Goal: Book appointment/travel/reservation

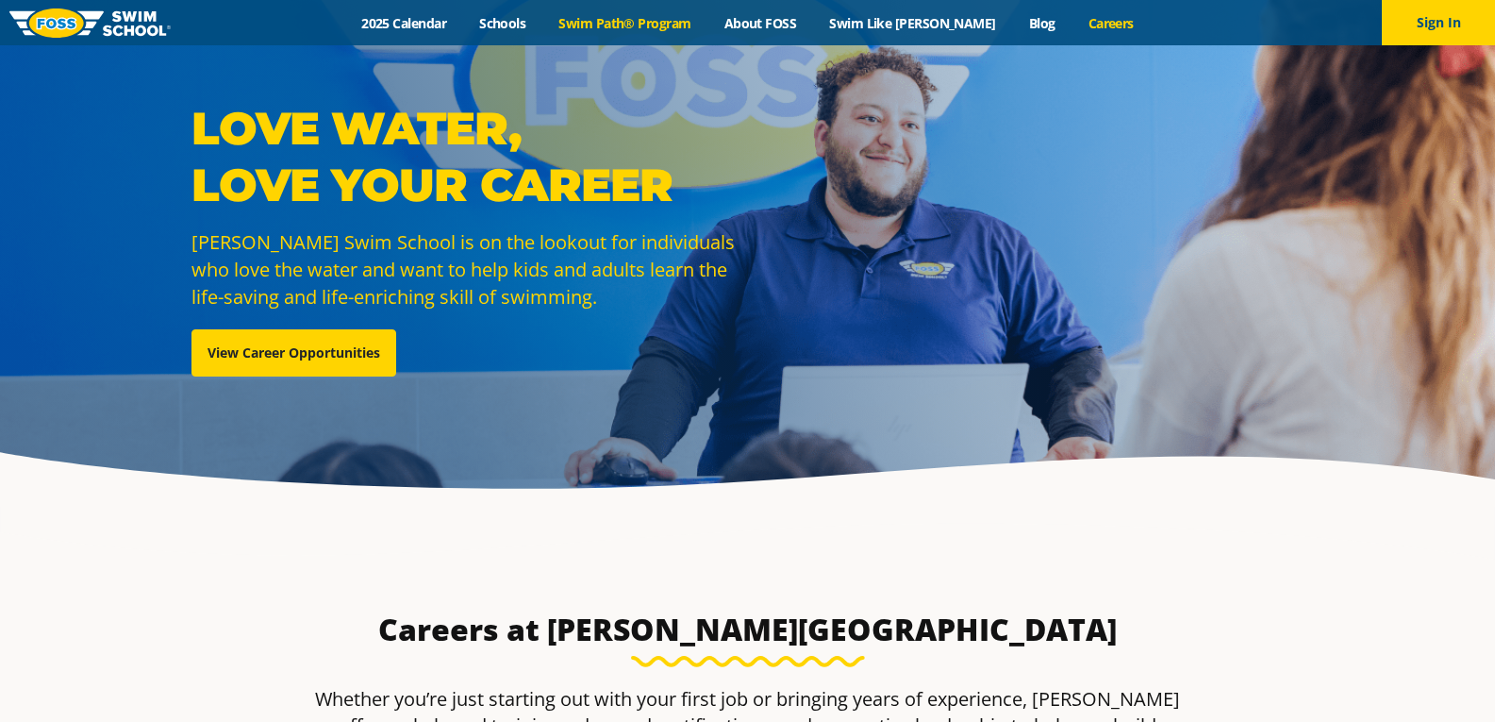
click at [637, 18] on link "Swim Path® Program" at bounding box center [624, 23] width 165 height 18
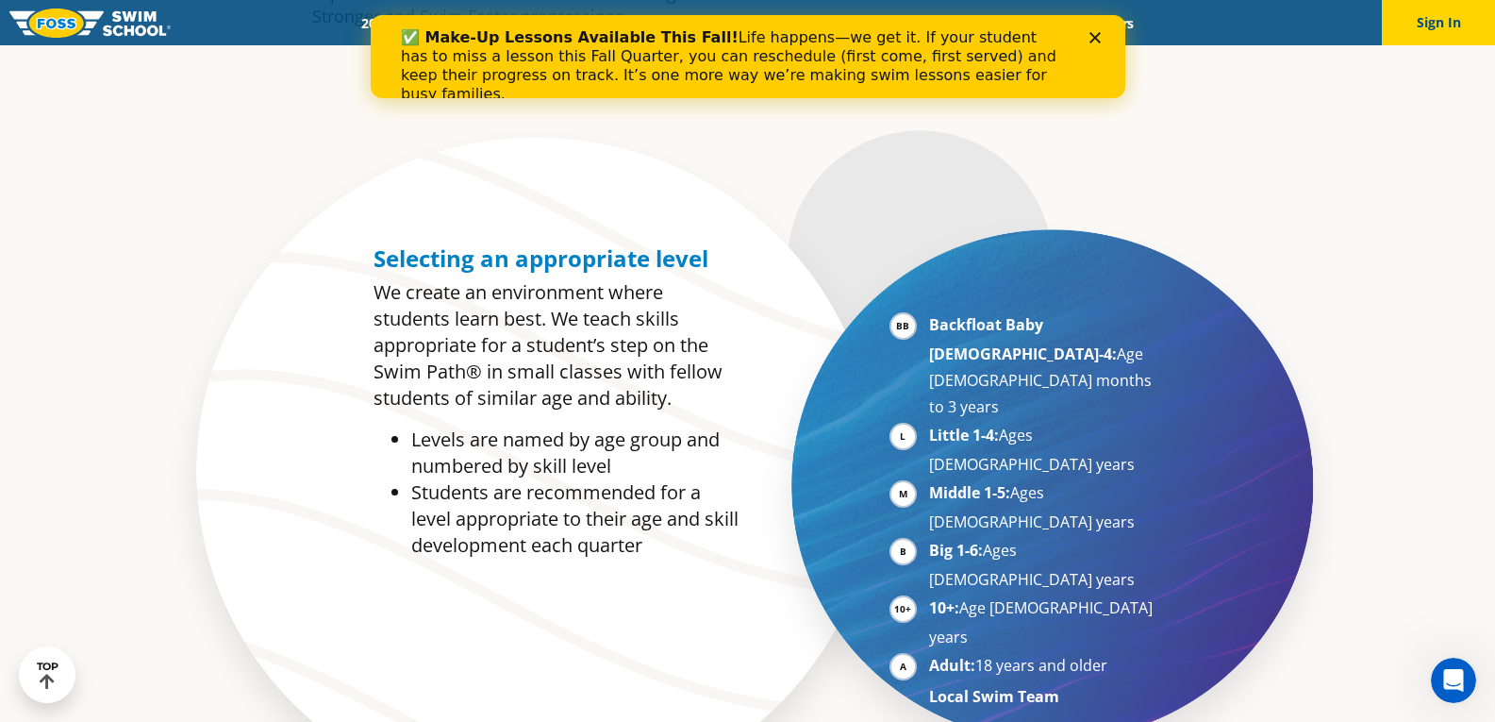
click at [1101, 27] on div "✅ Make-Up Lessons Available This Fall! Life happens—we get it. If your student …" at bounding box center [747, 66] width 755 height 87
click at [1097, 42] on icon "Close" at bounding box center [1094, 37] width 11 height 11
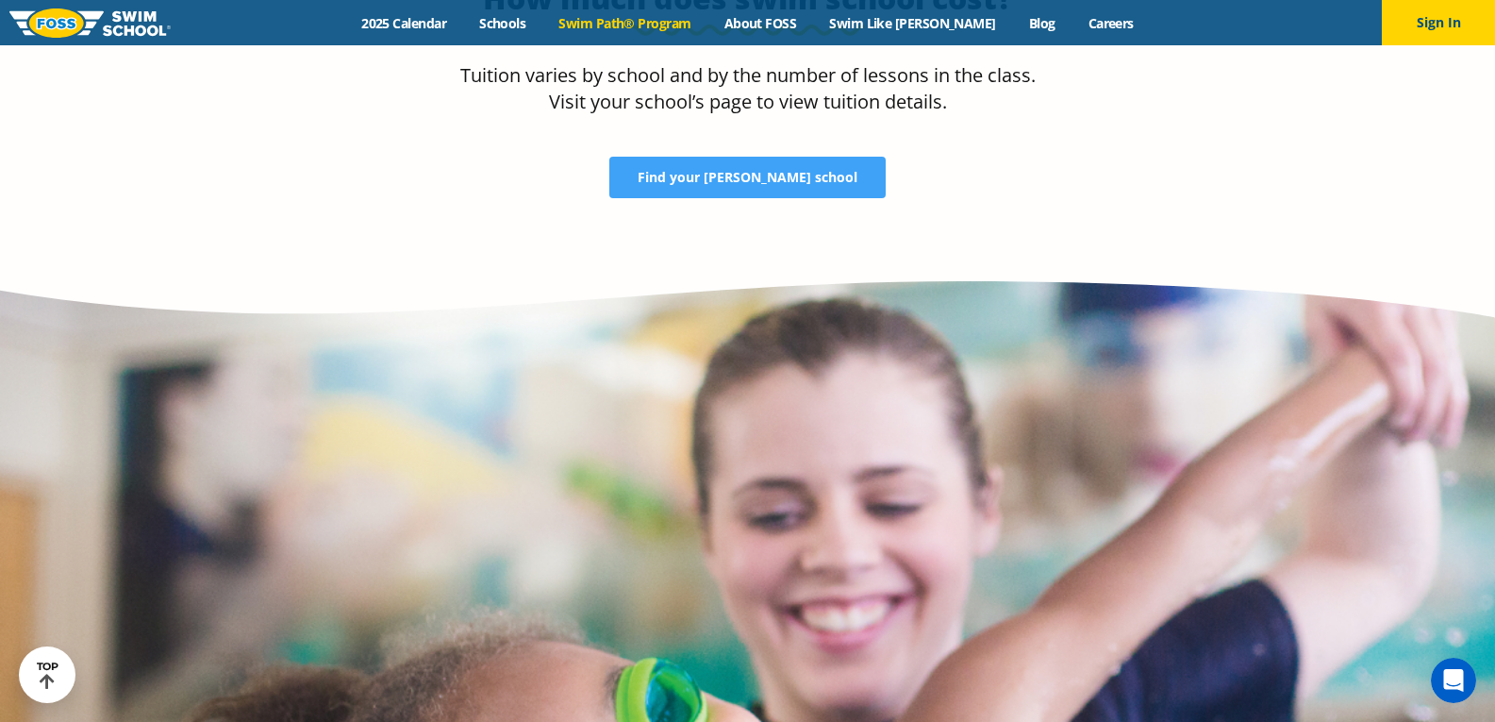
scroll to position [3868, 0]
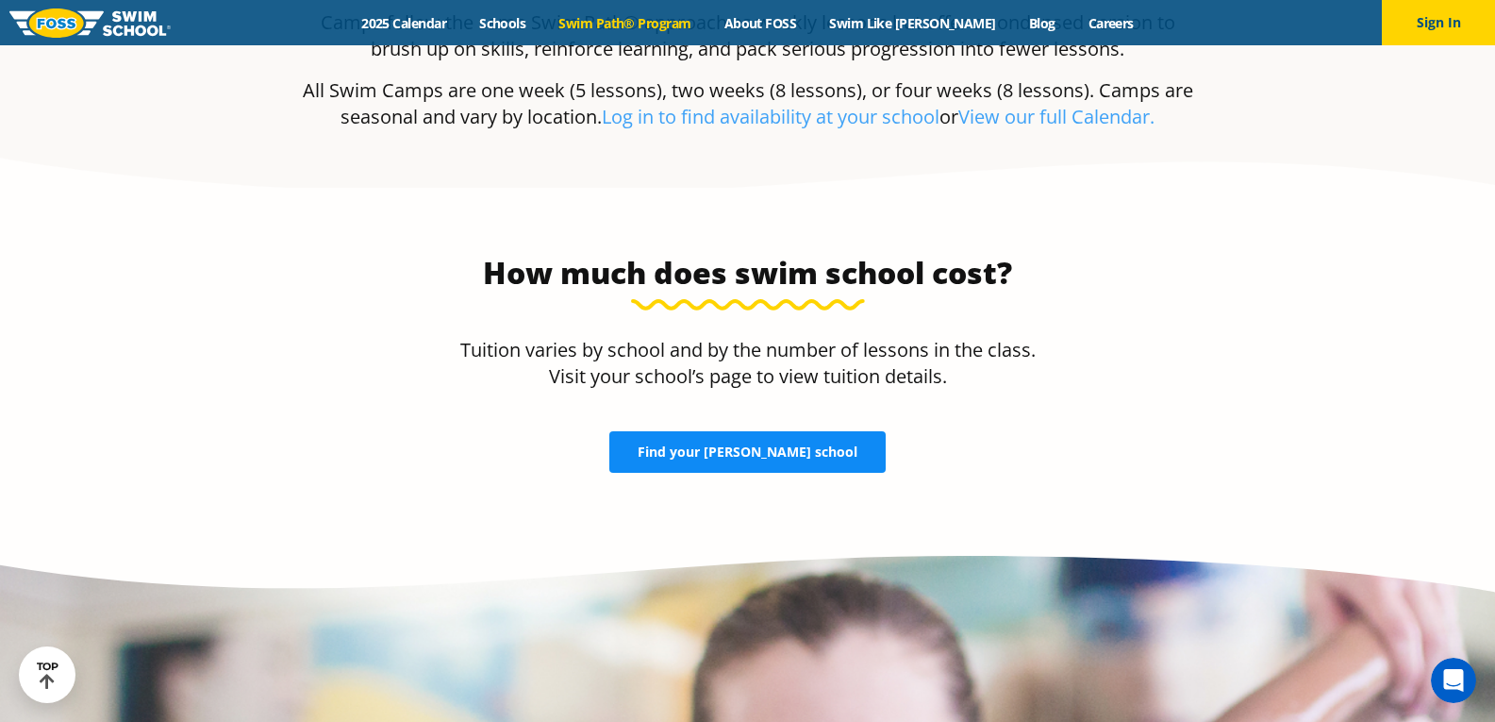
click at [715, 445] on span "Find your FOSS school" at bounding box center [748, 451] width 220 height 13
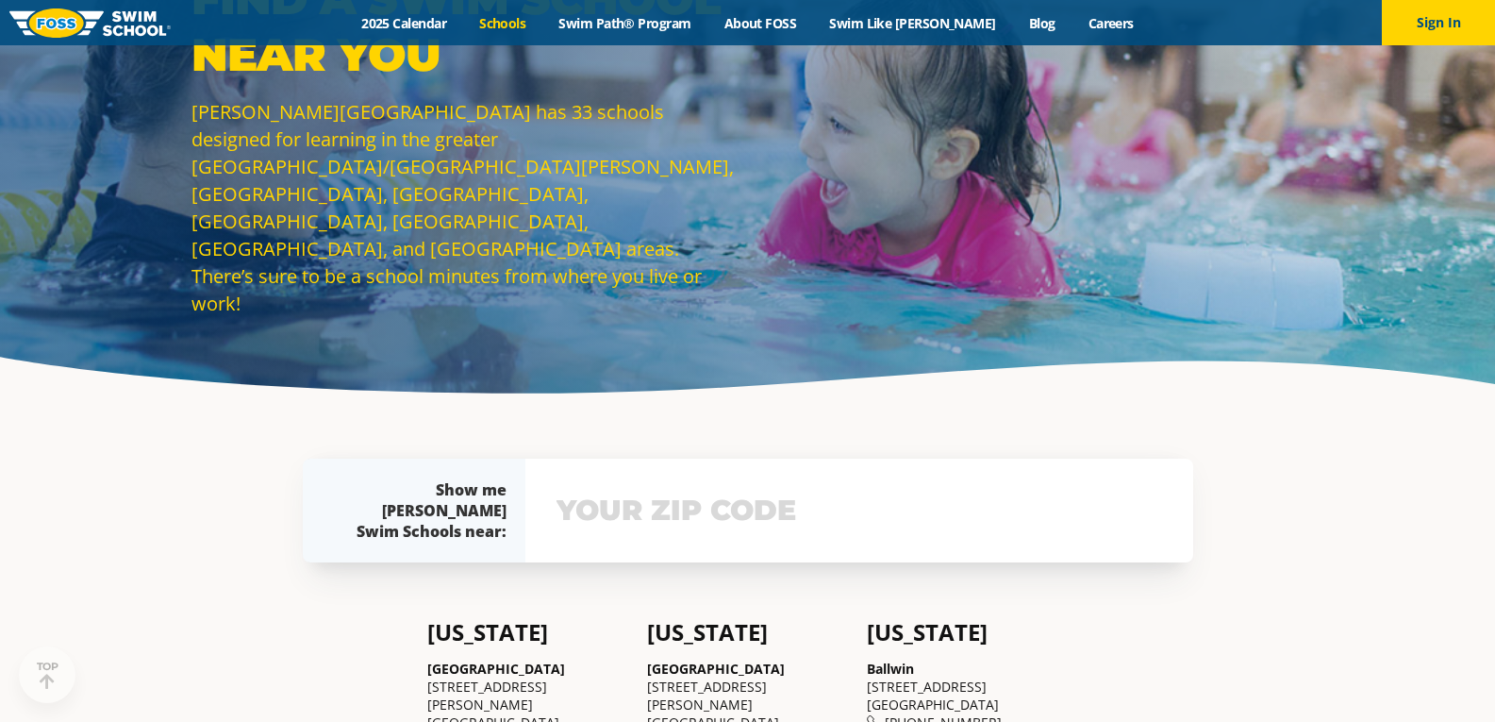
scroll to position [283, 0]
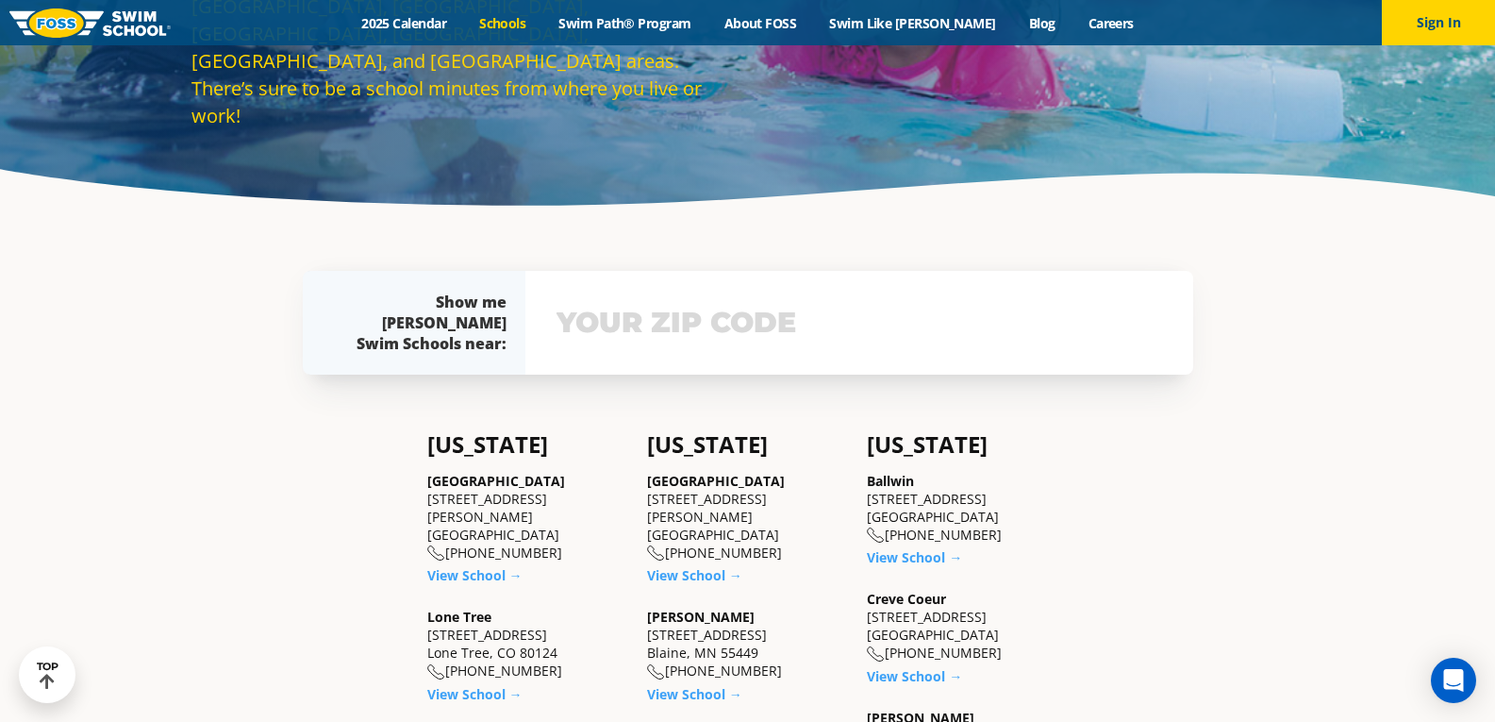
click at [598, 319] on input "text" at bounding box center [859, 322] width 615 height 55
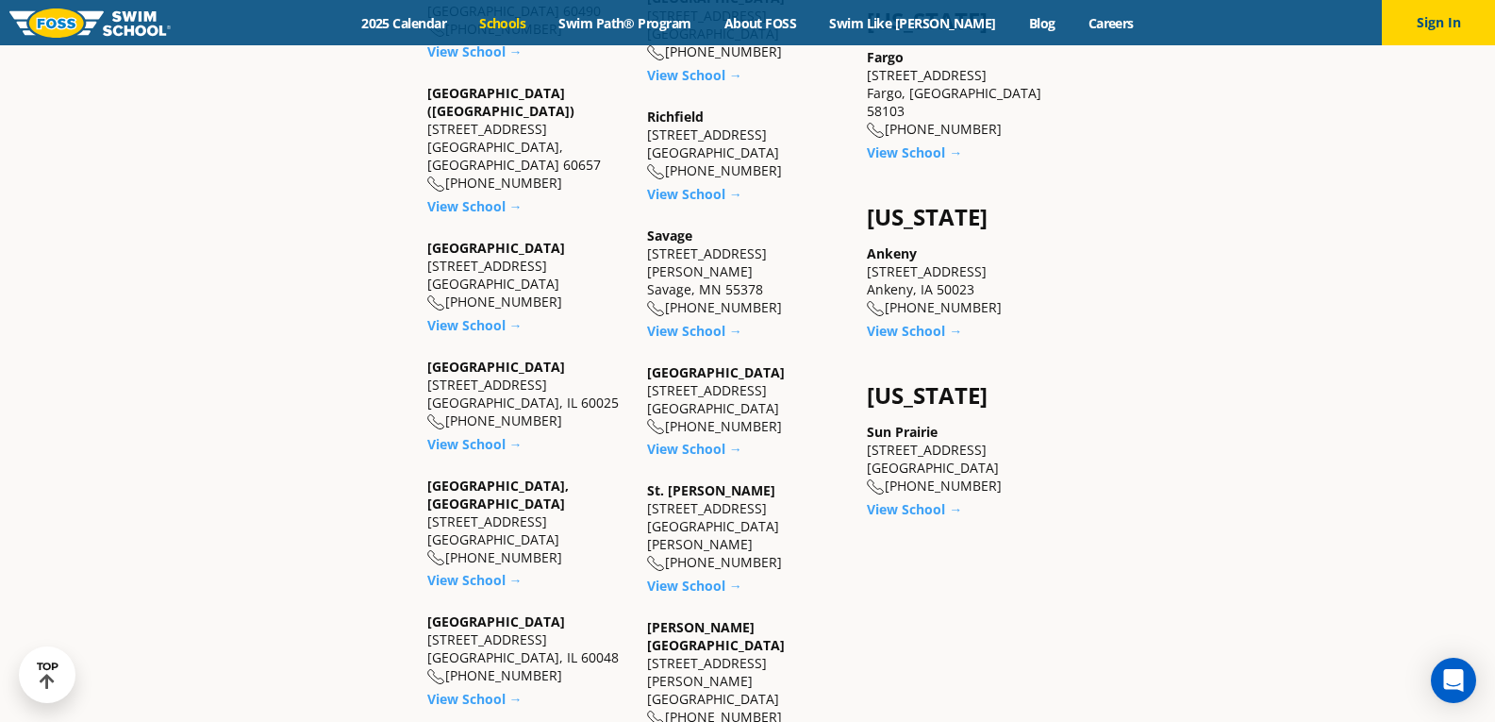
scroll to position [1497, 0]
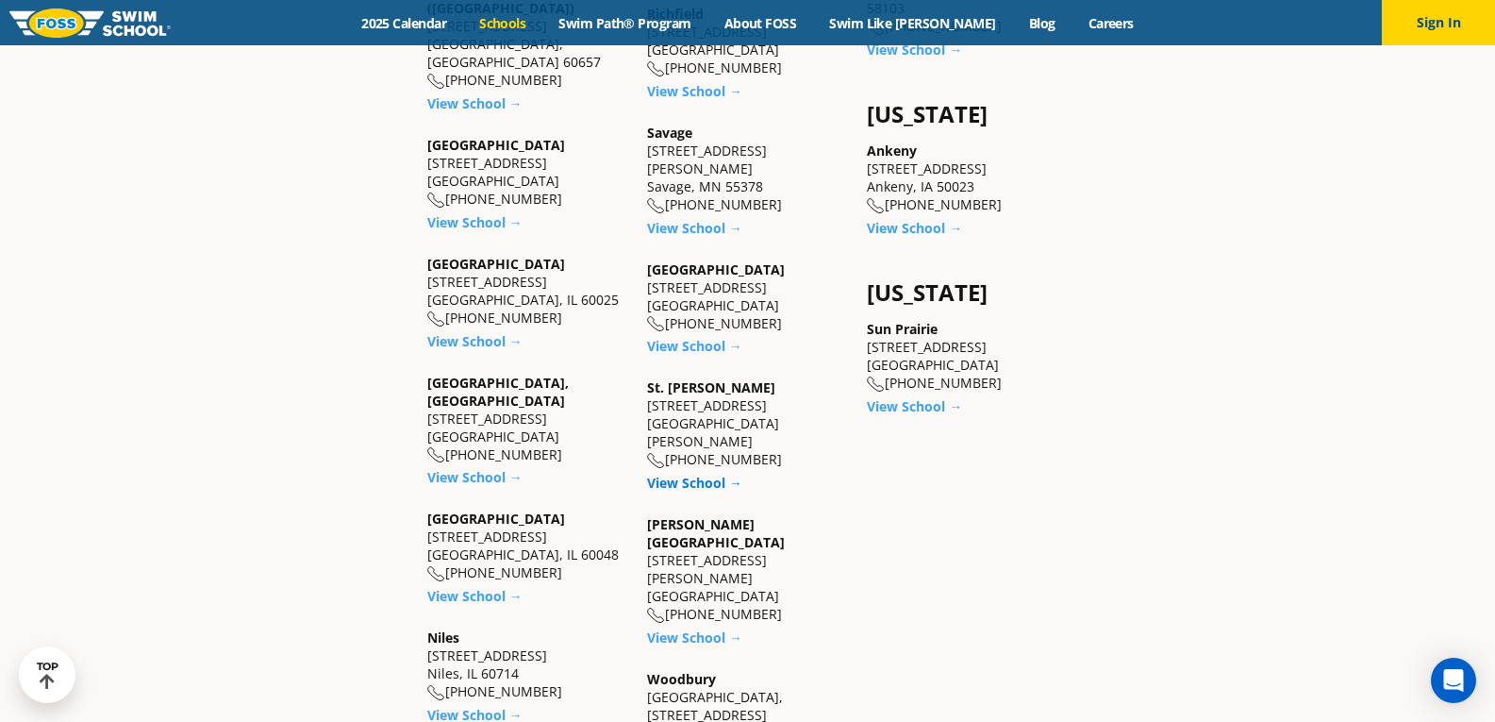
type input "551"
click at [686, 474] on link "View School →" at bounding box center [694, 483] width 95 height 18
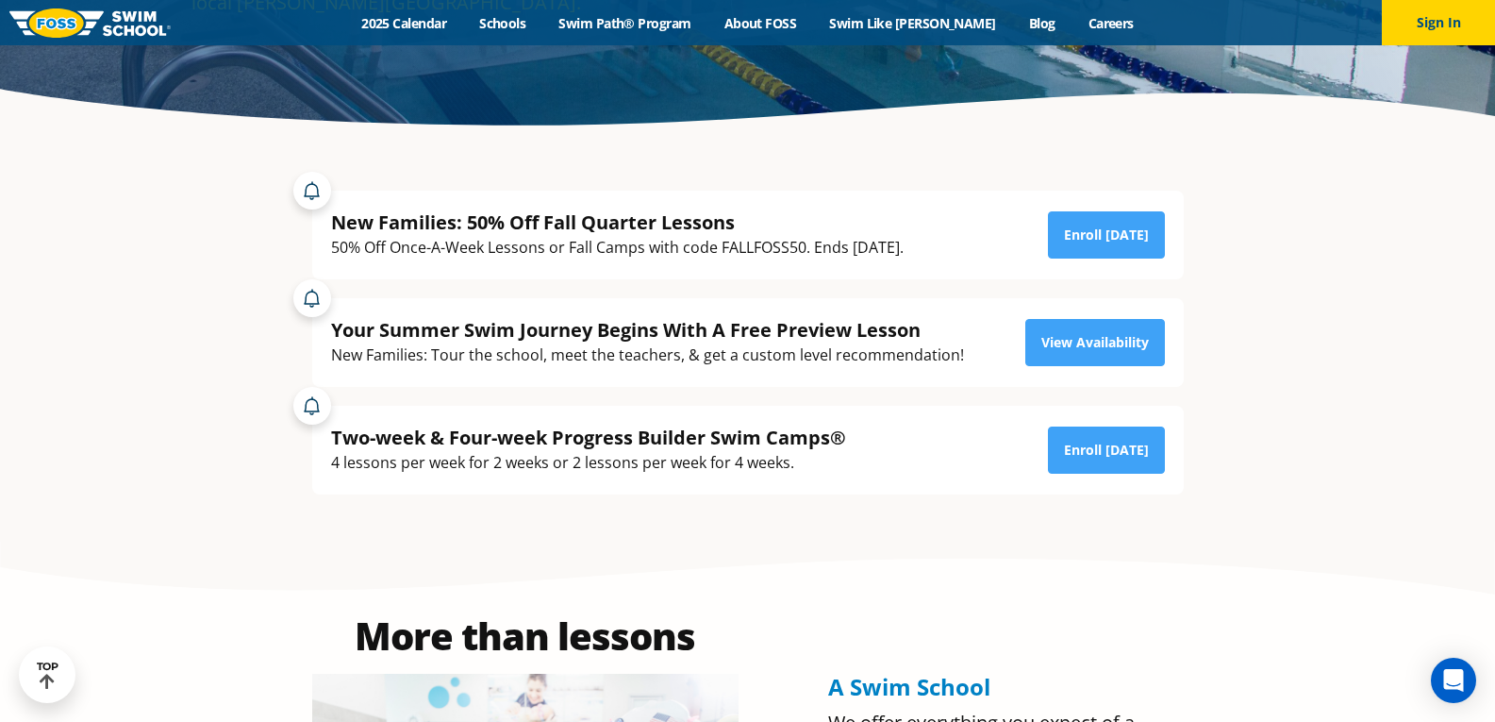
scroll to position [351, 0]
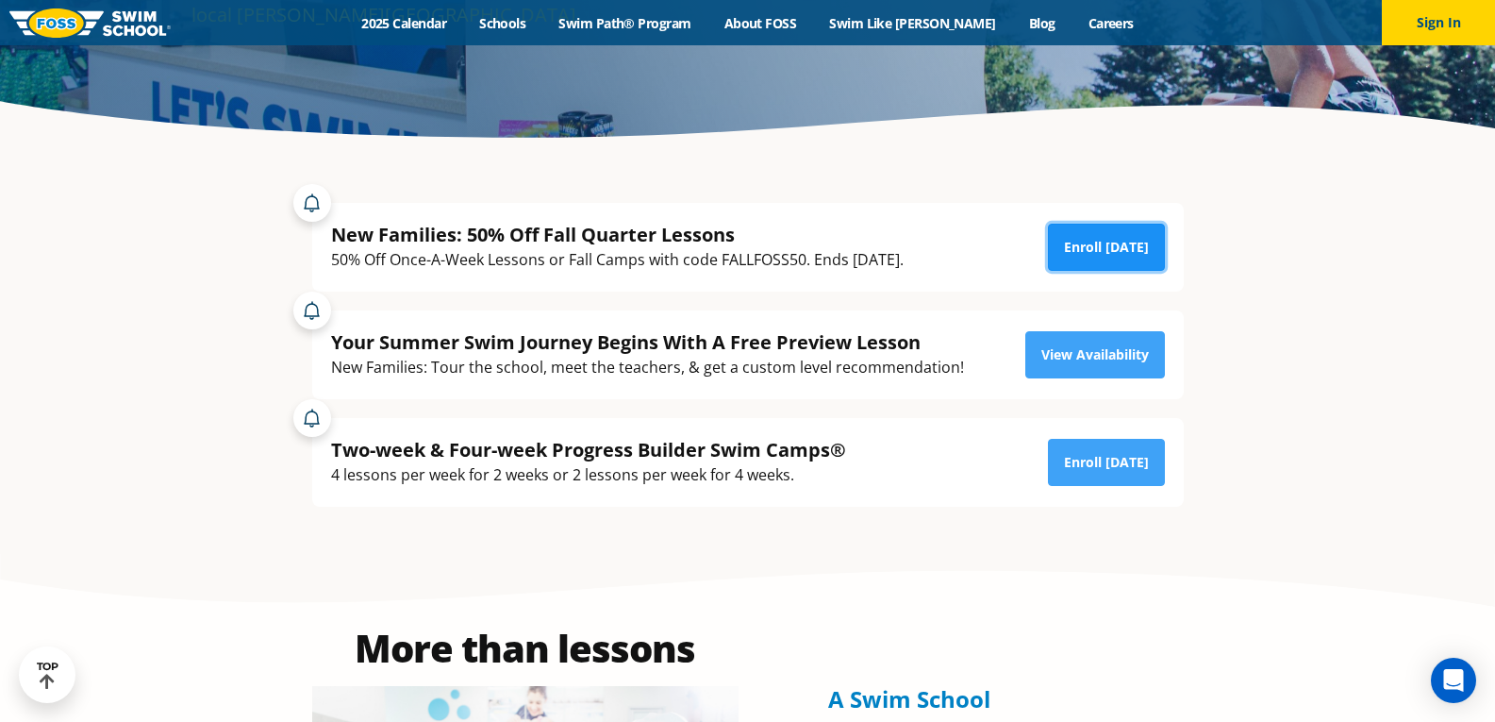
click at [1125, 251] on link "Enroll Today" at bounding box center [1106, 247] width 117 height 47
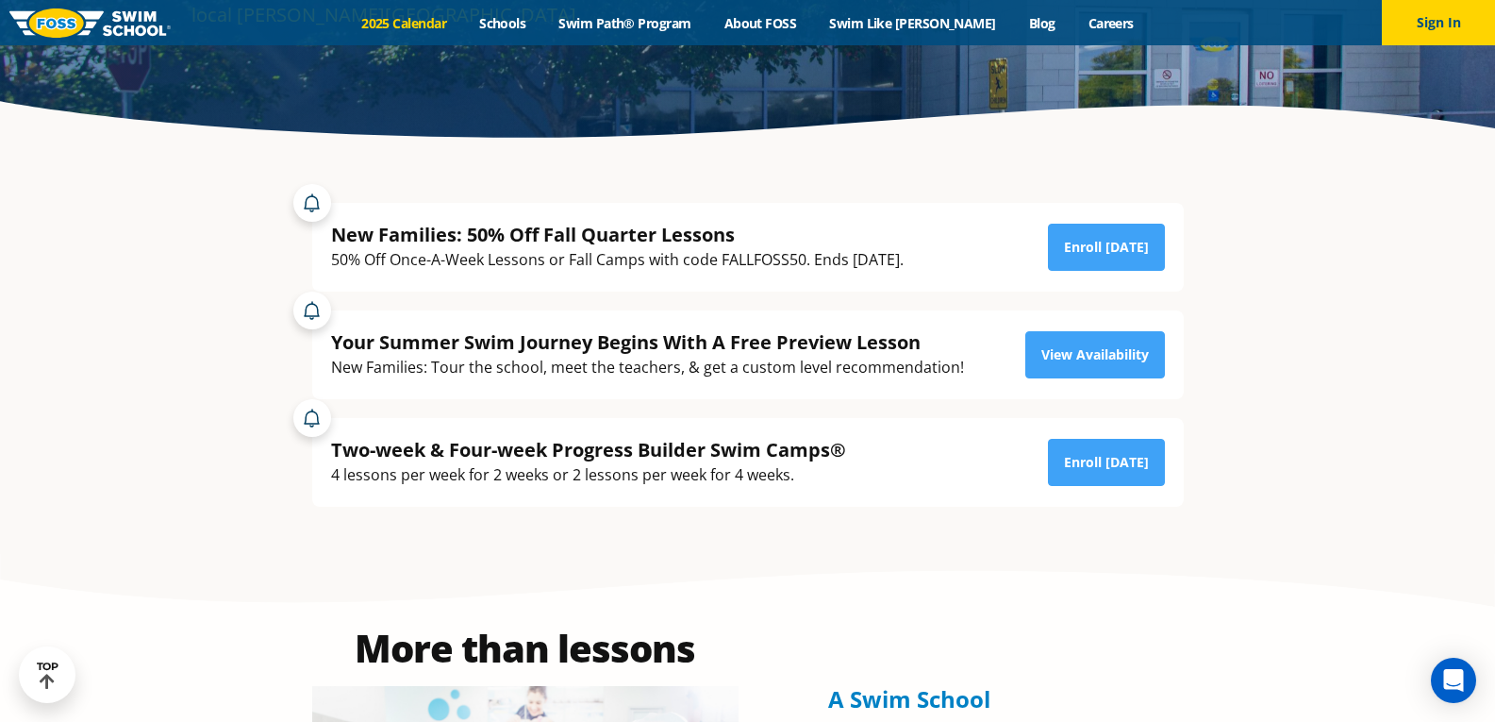
click at [428, 30] on link "2025 Calendar" at bounding box center [404, 23] width 118 height 18
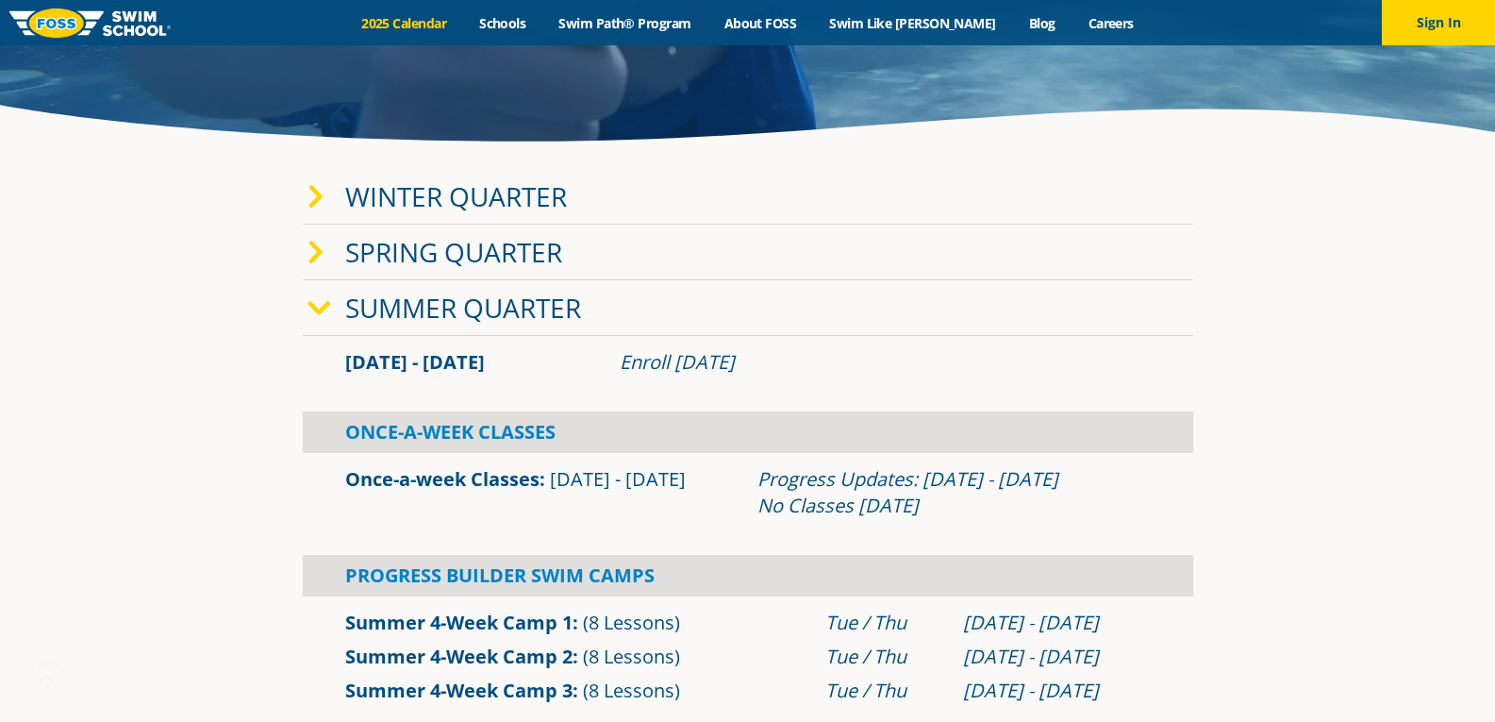
scroll to position [472, 0]
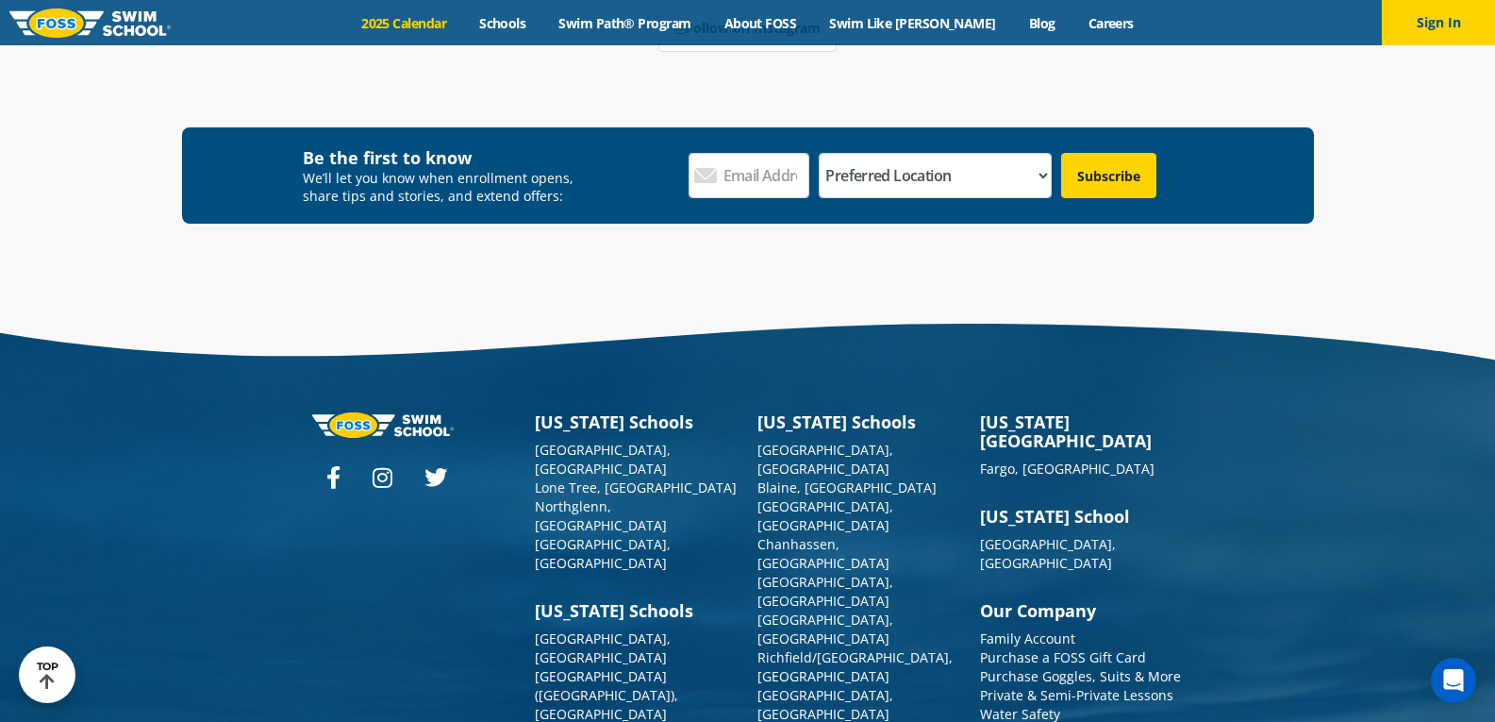
scroll to position [4498, 0]
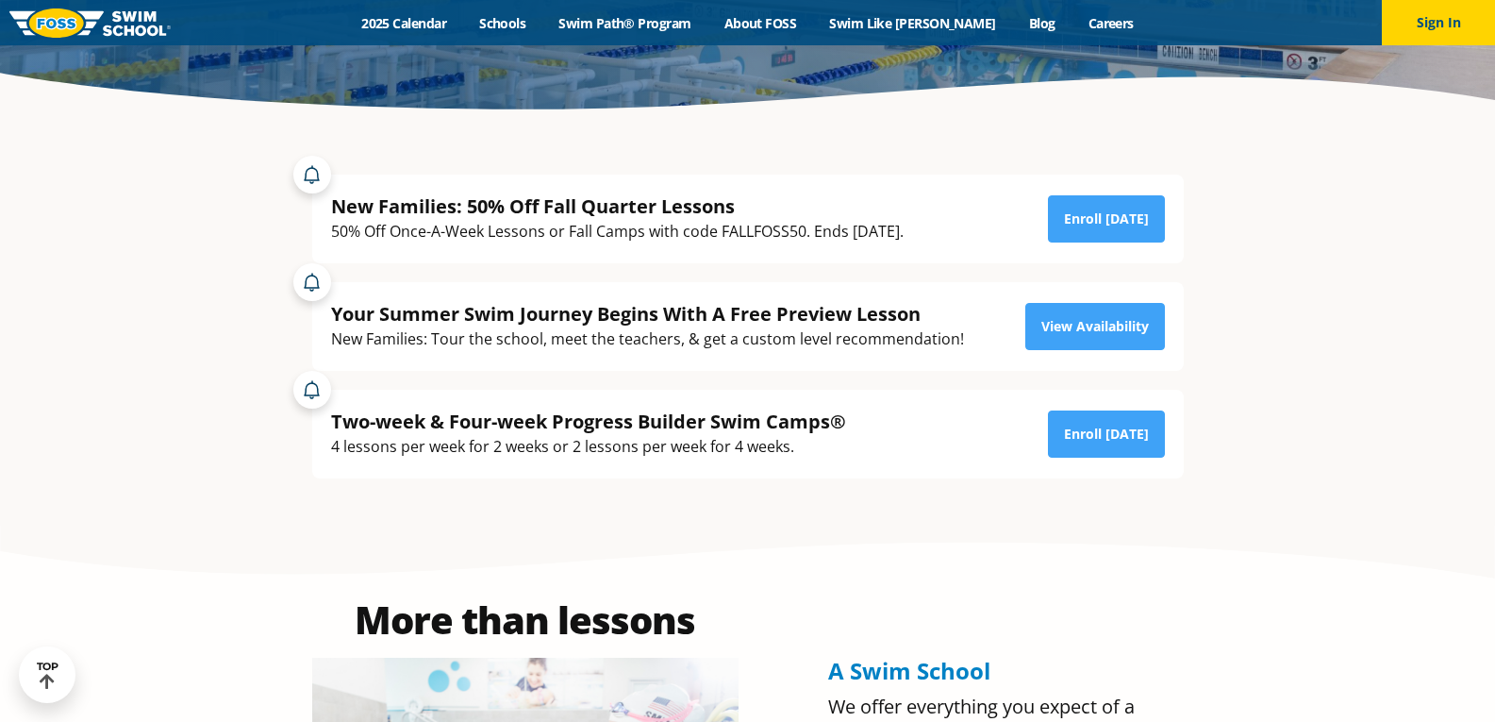
scroll to position [377, 0]
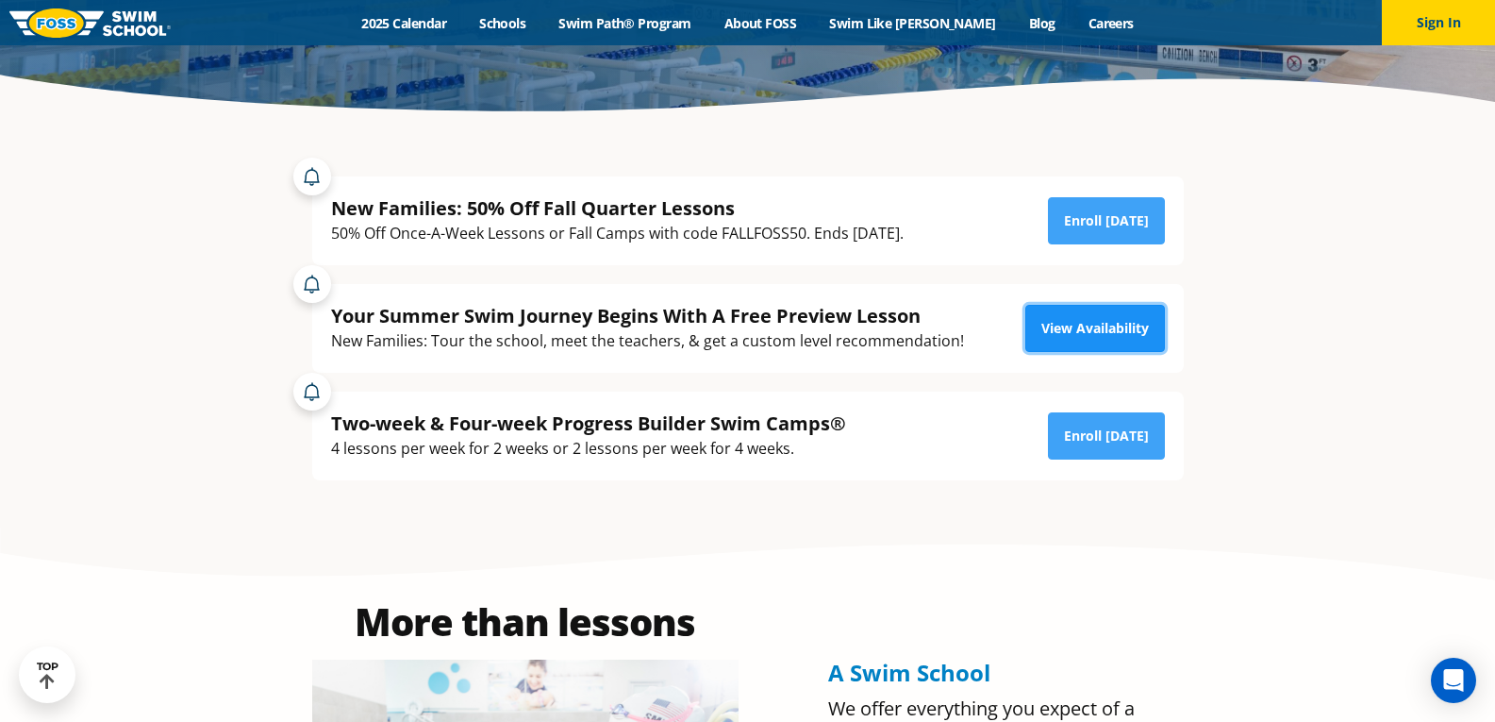
click at [1081, 323] on link "View Availability" at bounding box center [1095, 328] width 140 height 47
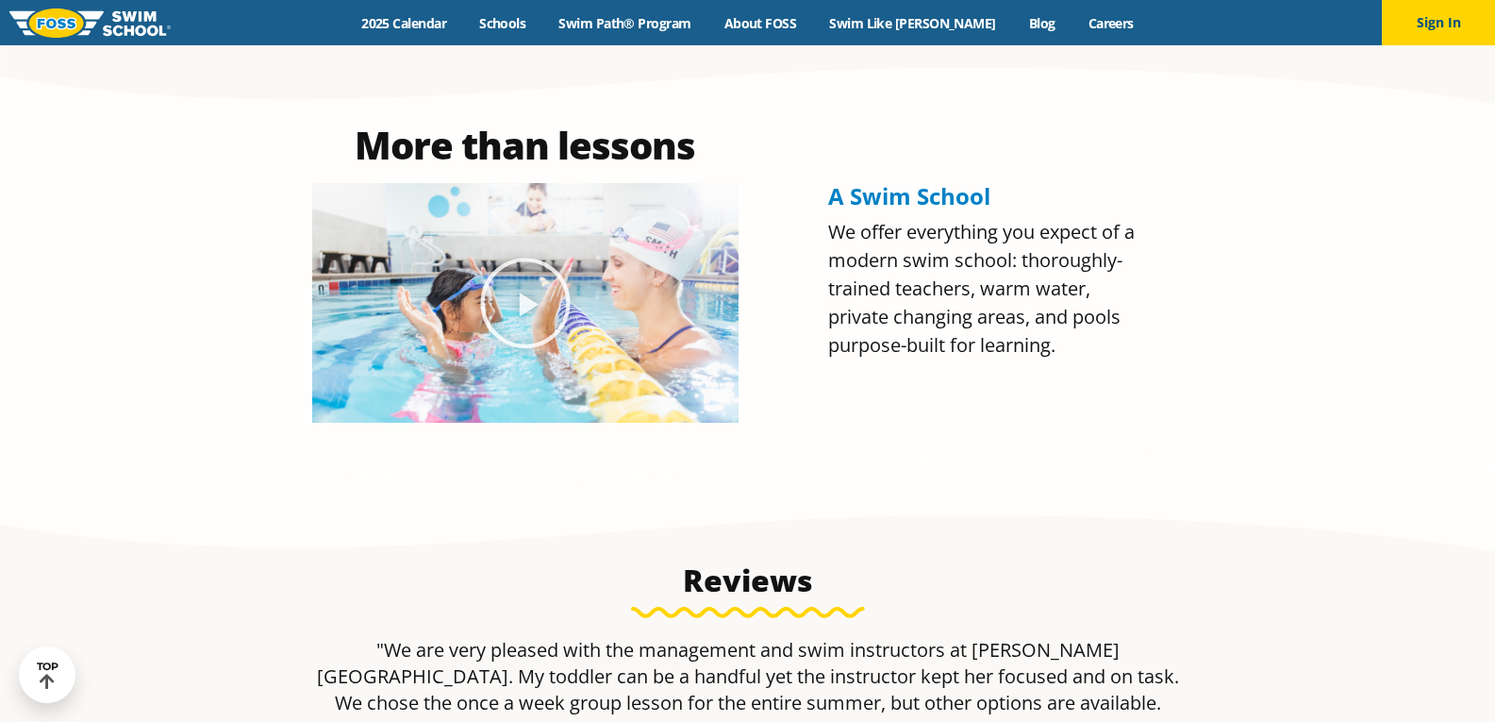
scroll to position [849, 0]
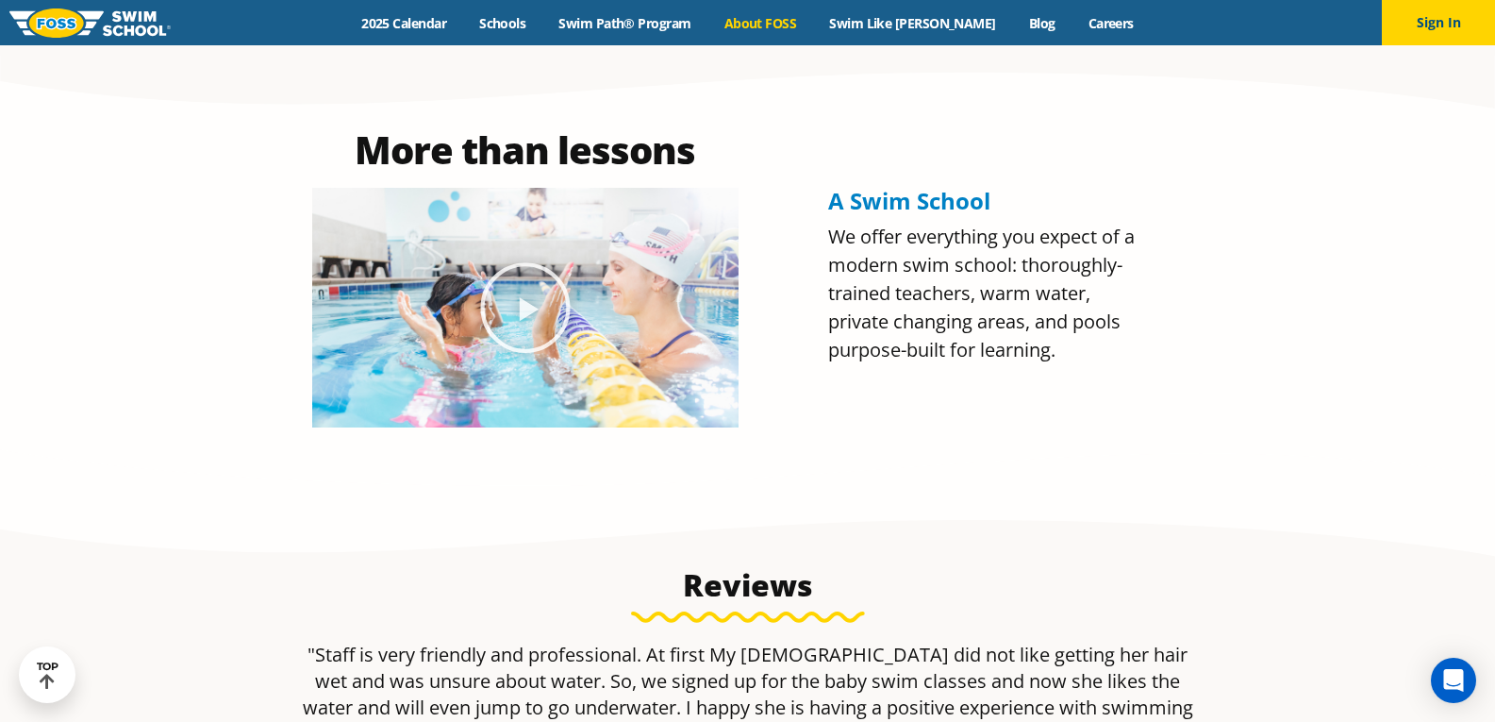
click at [776, 23] on link "About FOSS" at bounding box center [761, 23] width 106 height 18
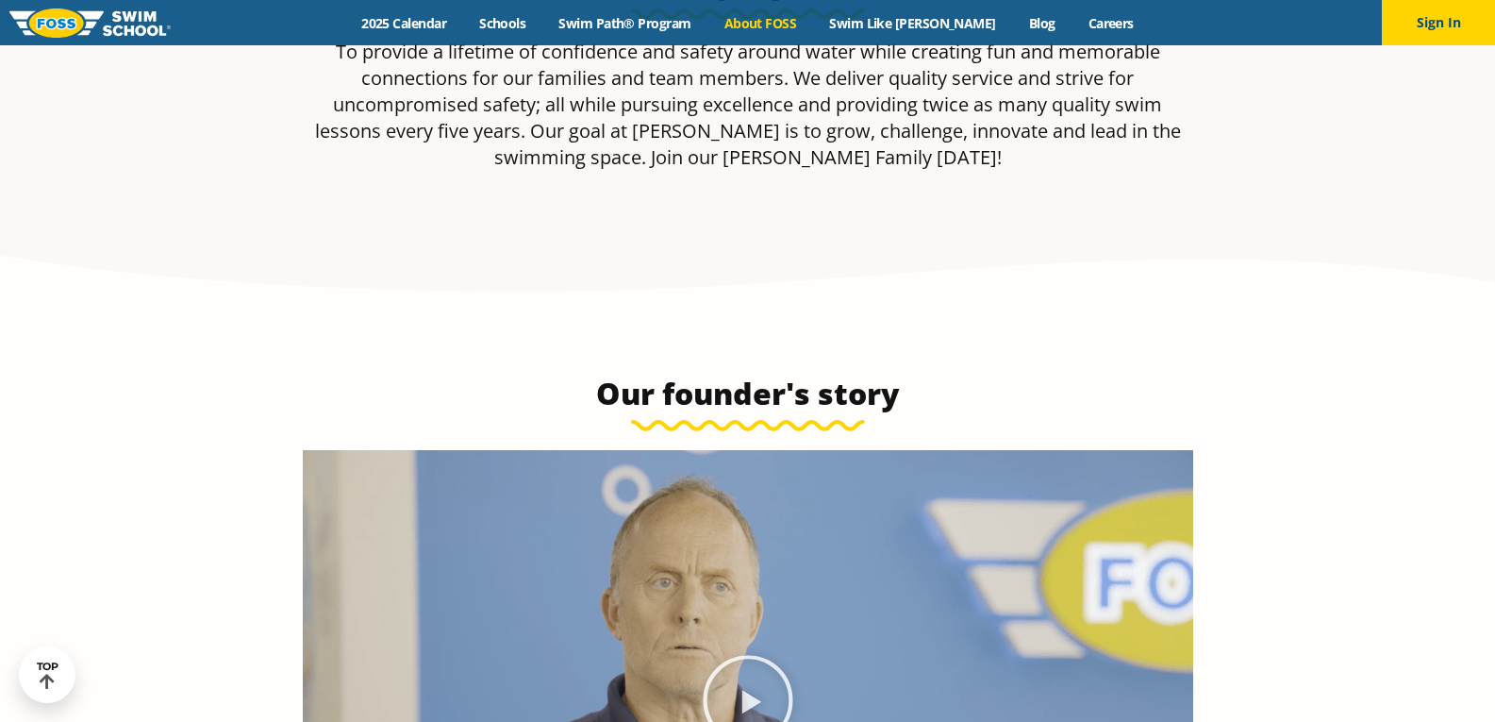
scroll to position [755, 0]
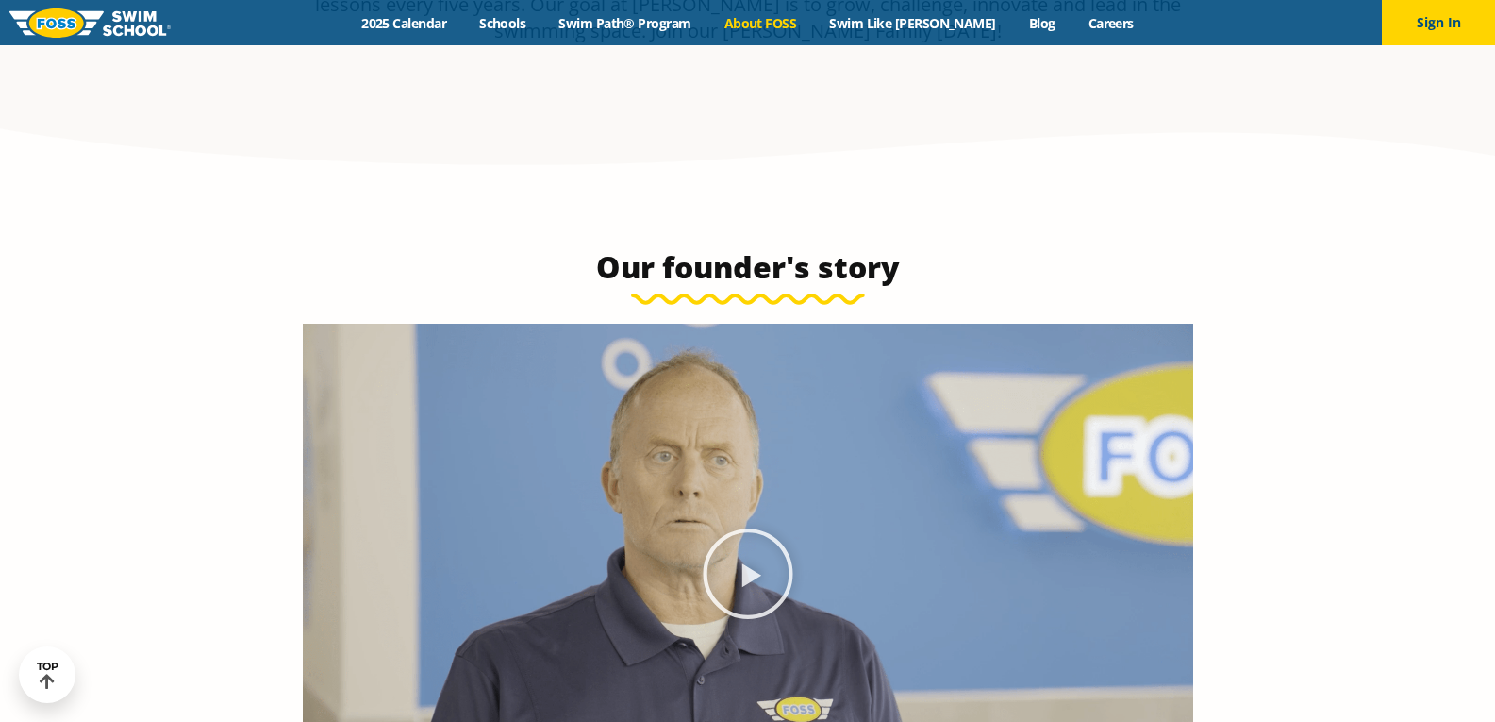
drag, startPoint x: 119, startPoint y: 366, endPoint x: 139, endPoint y: 328, distance: 42.6
click at [119, 366] on section "Our founder's story" at bounding box center [747, 536] width 1495 height 709
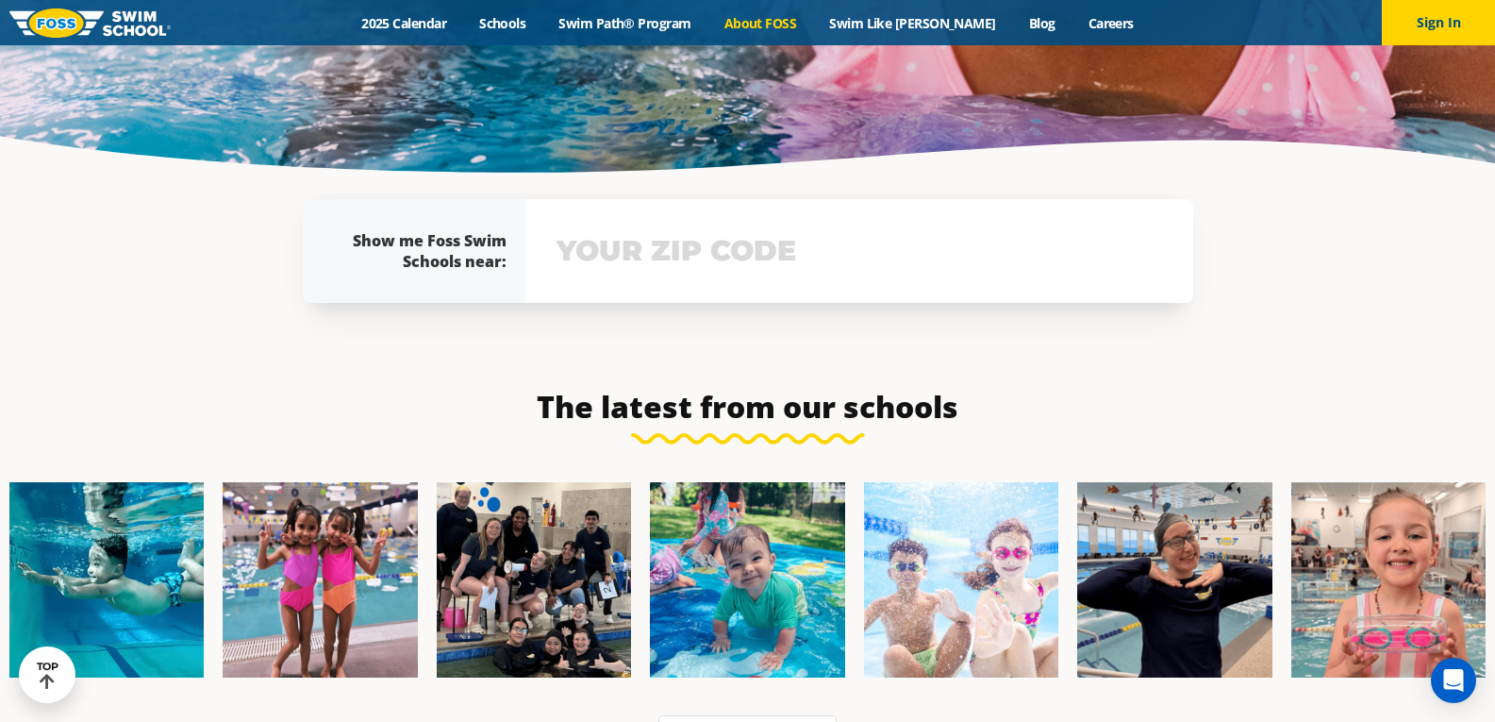
scroll to position [4340, 0]
